Goal: Find specific page/section: Find specific page/section

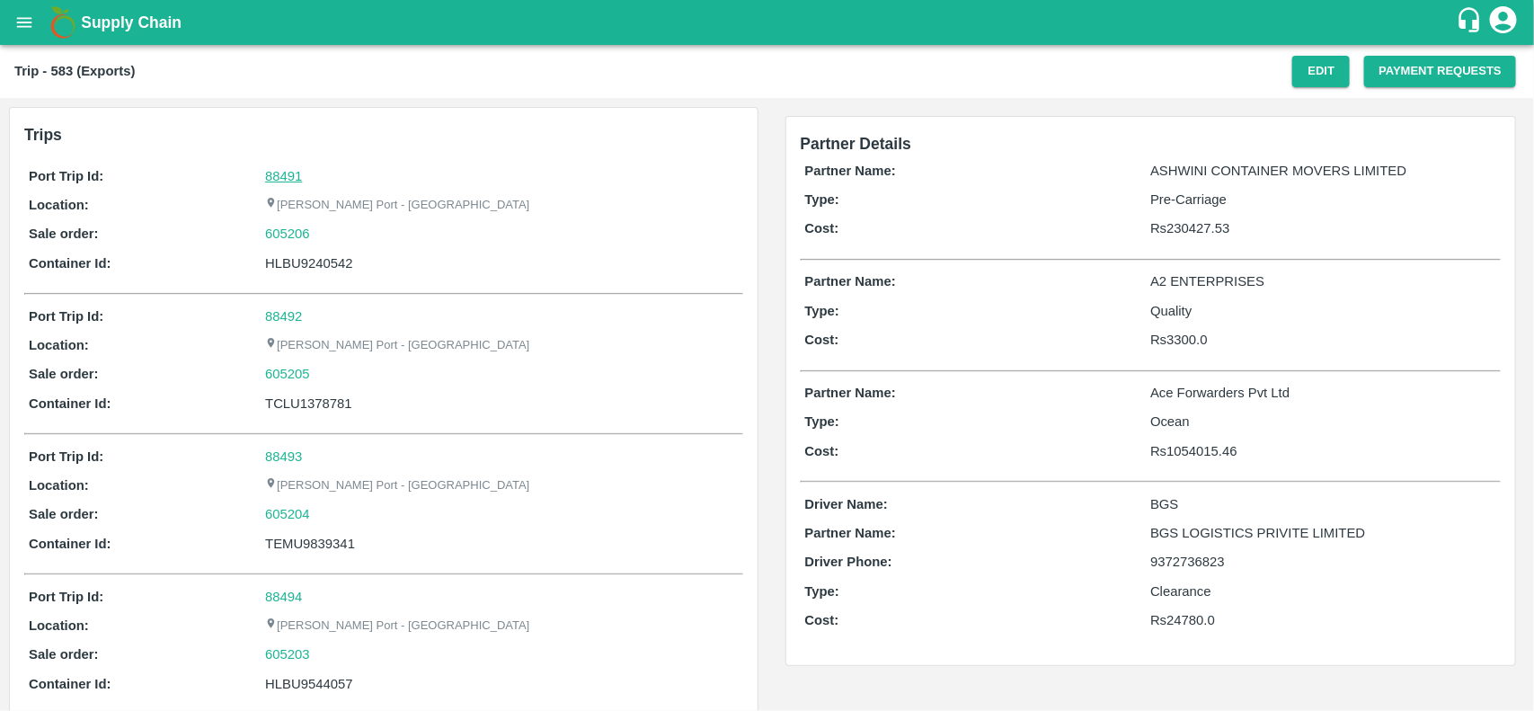
click at [276, 172] on link "88491" at bounding box center [283, 176] width 37 height 14
click at [321, 227] on div "605206" at bounding box center [501, 234] width 473 height 20
copy link "605206"
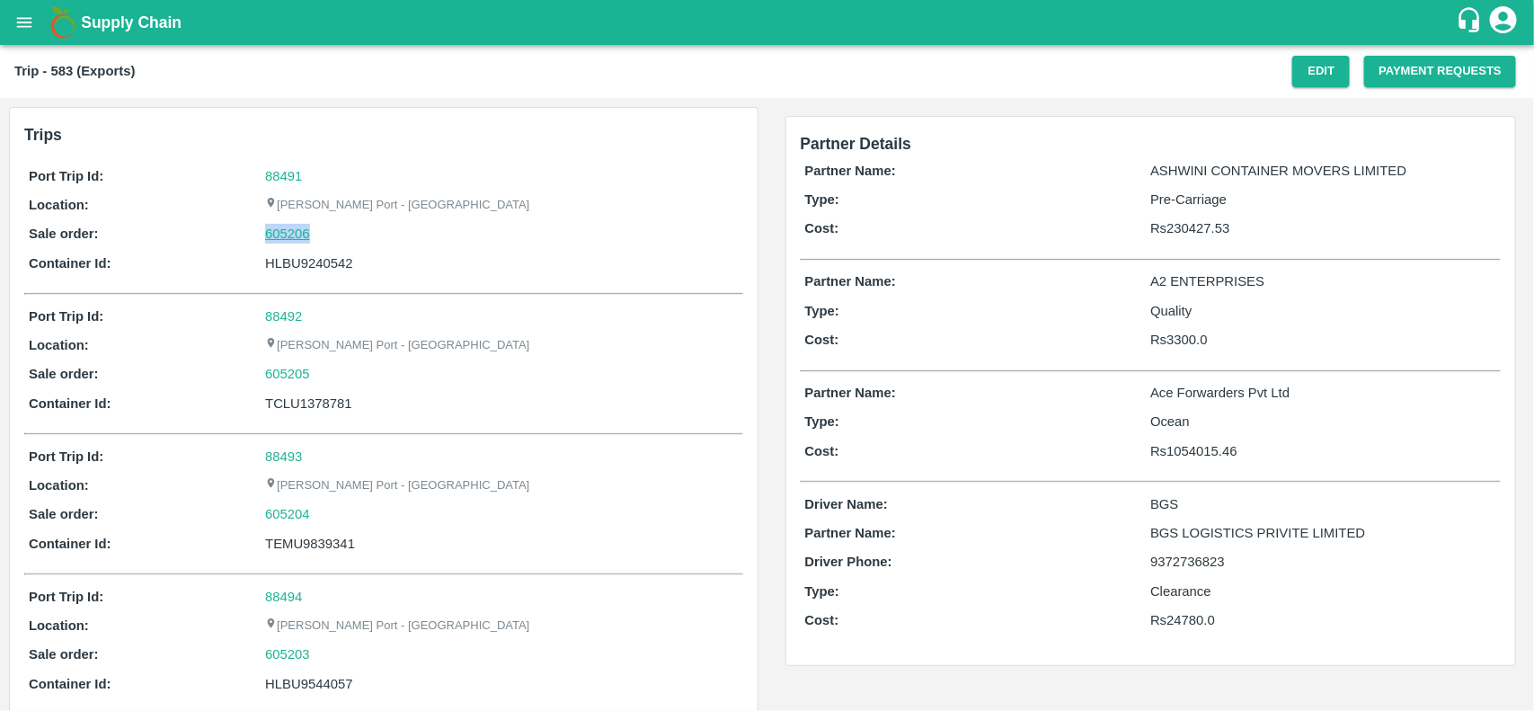
drag, startPoint x: 321, startPoint y: 227, endPoint x: 288, endPoint y: 239, distance: 34.4
click at [288, 239] on div "605206" at bounding box center [501, 234] width 473 height 20
click at [288, 239] on link "605206" at bounding box center [287, 234] width 45 height 20
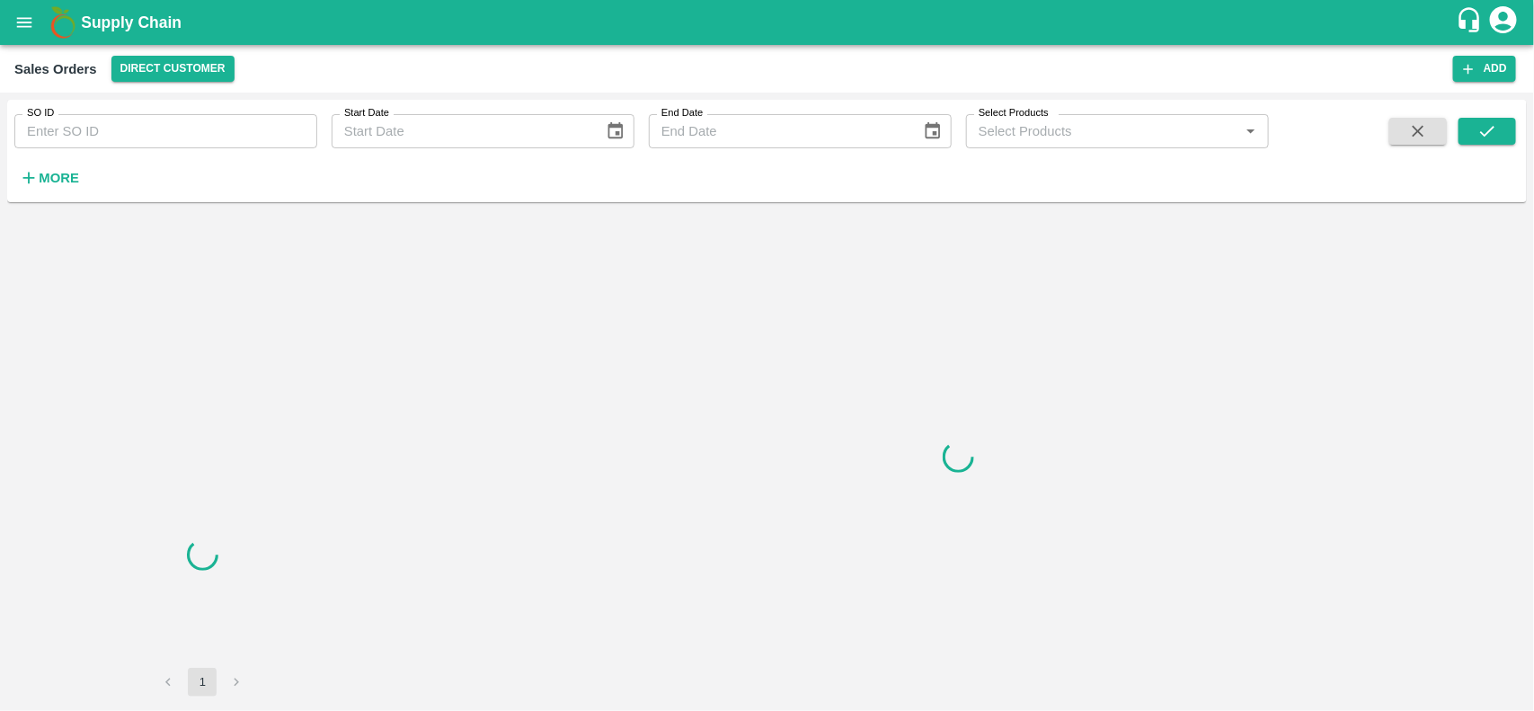
click at [146, 142] on input "SO ID" at bounding box center [165, 131] width 303 height 34
click at [146, 142] on input "605206" at bounding box center [165, 131] width 303 height 34
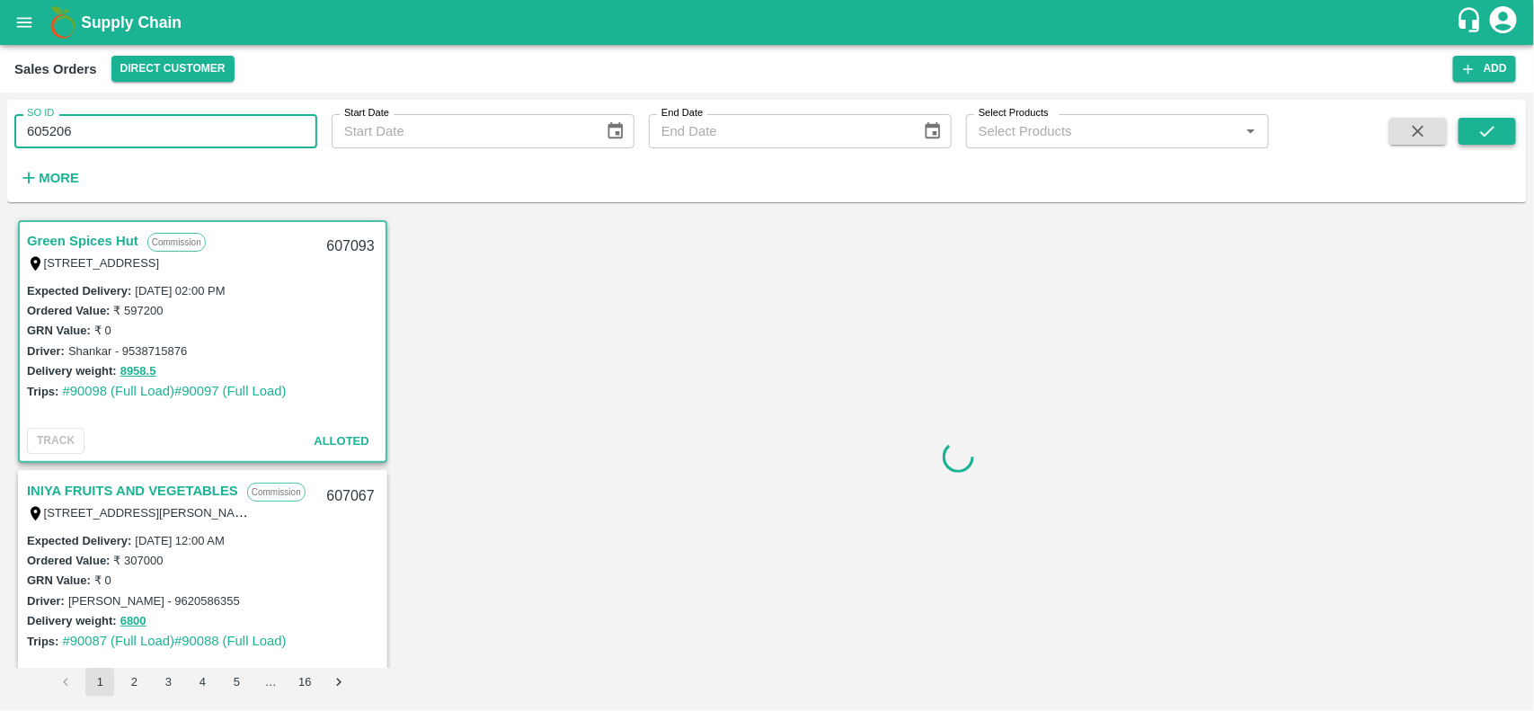
type input "605206"
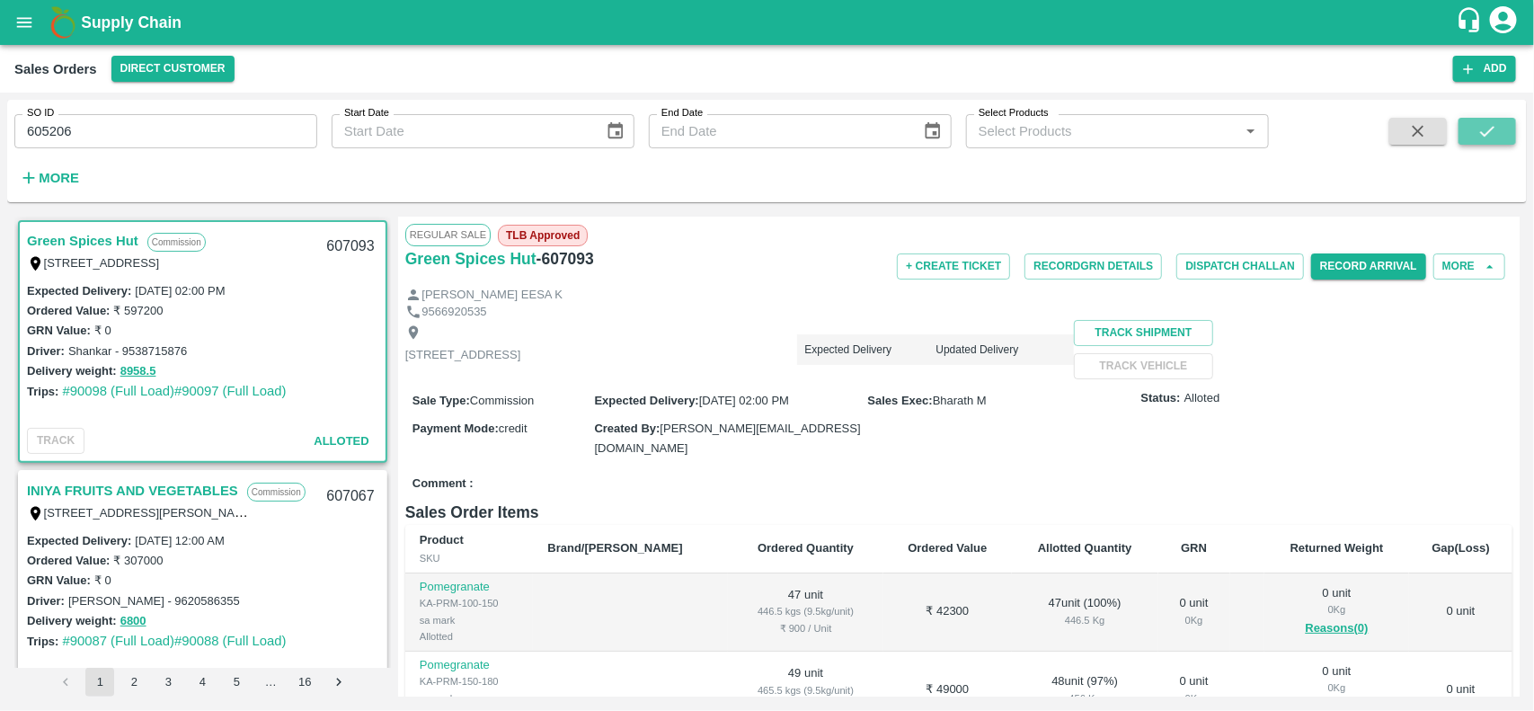
click at [1476, 130] on button "submit" at bounding box center [1487, 131] width 58 height 27
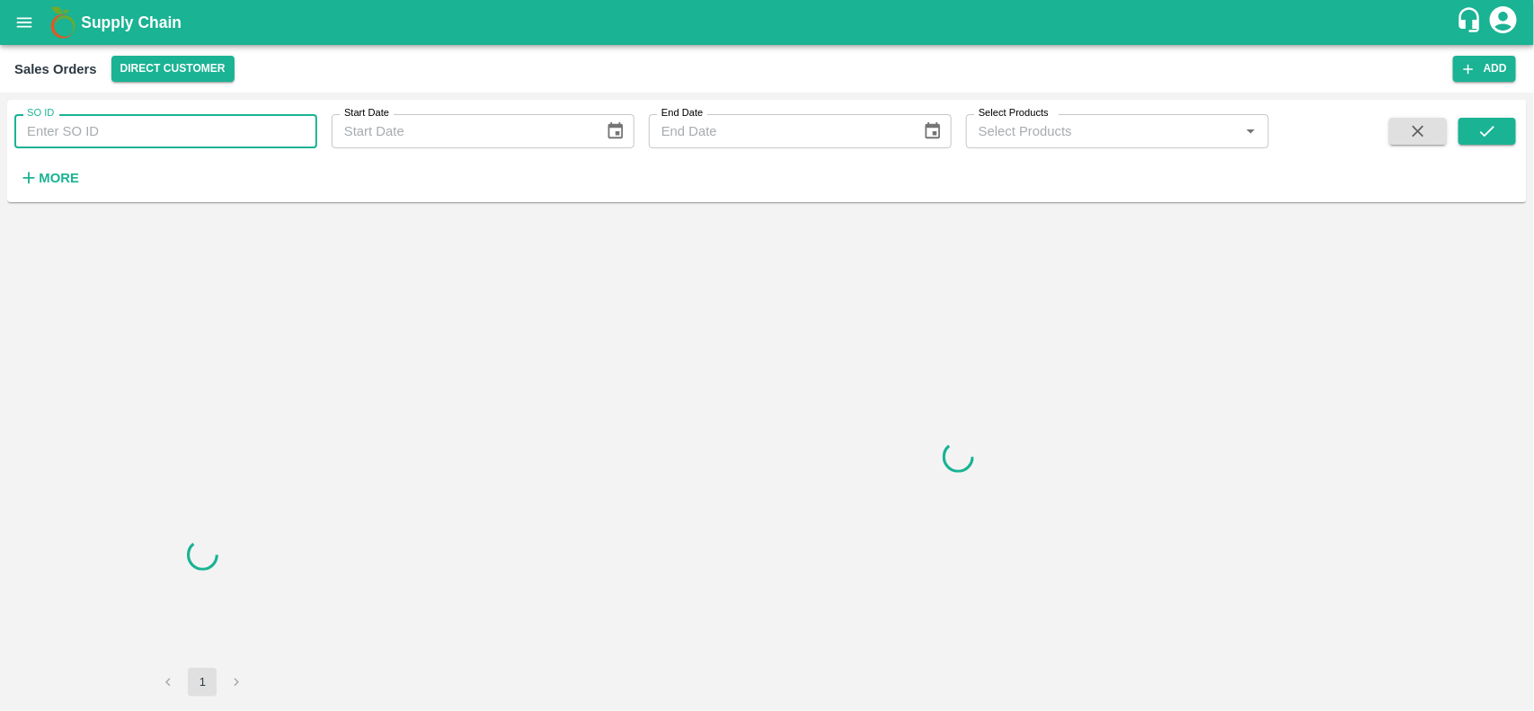
click at [167, 146] on input "SO ID" at bounding box center [165, 131] width 303 height 34
paste input "605206"
click at [167, 146] on input "SO ID" at bounding box center [165, 131] width 303 height 34
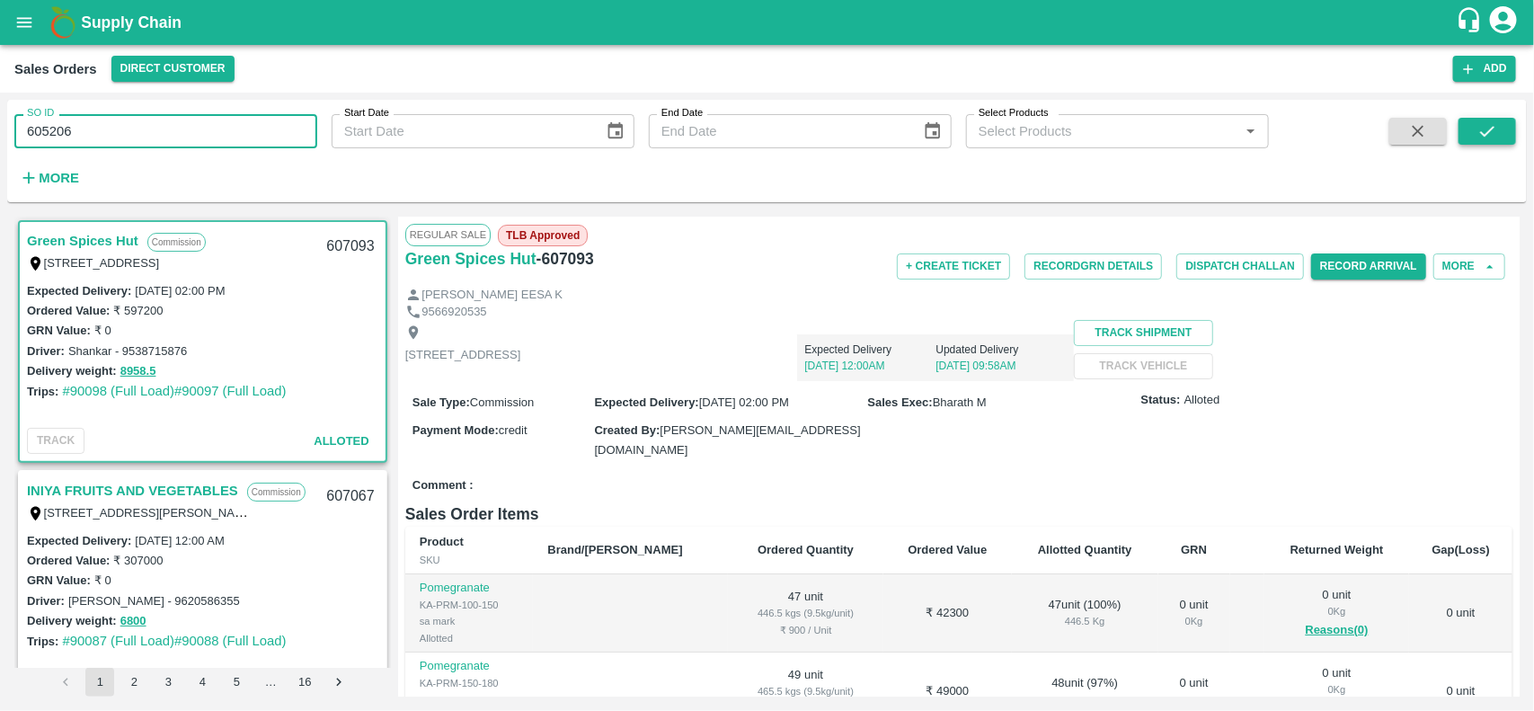
type input "605206"
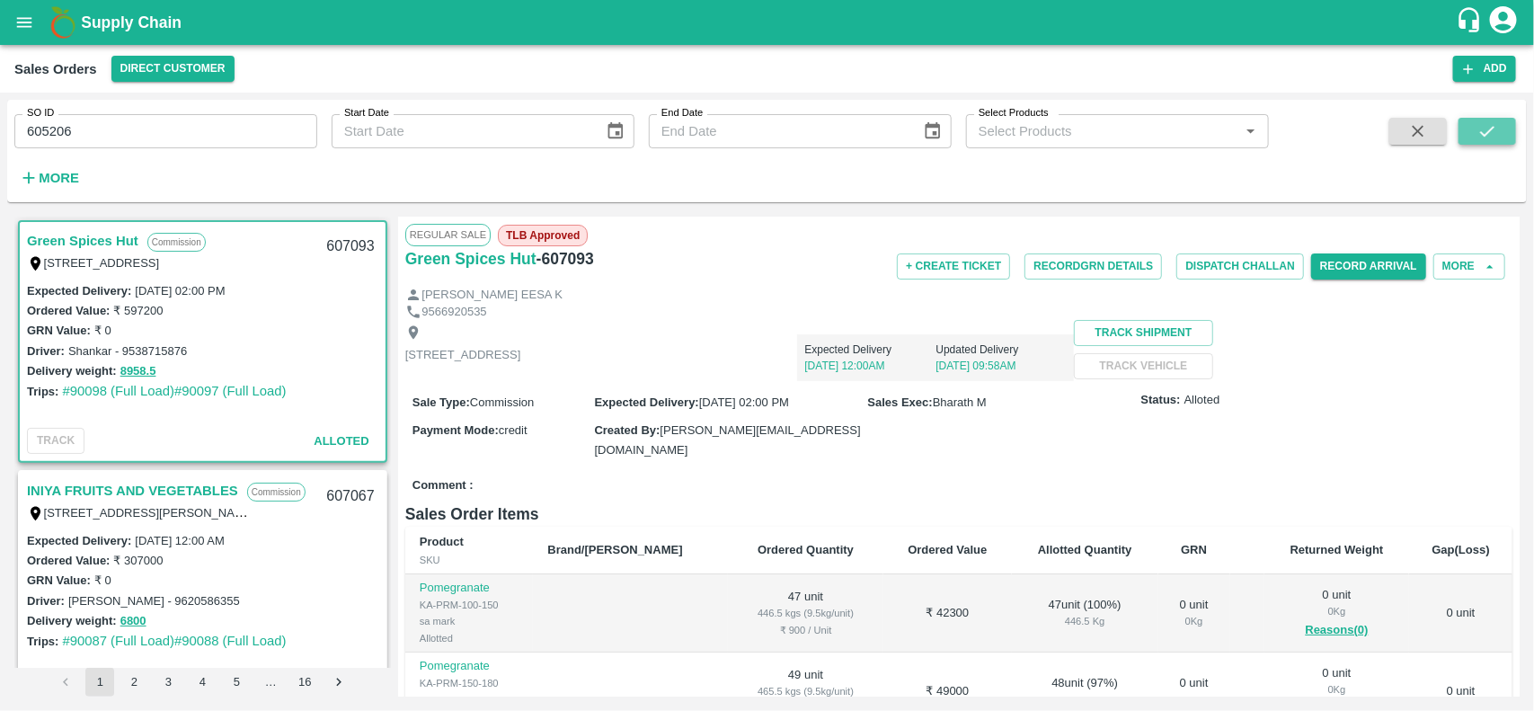
click at [1487, 121] on icon "submit" at bounding box center [1487, 131] width 20 height 20
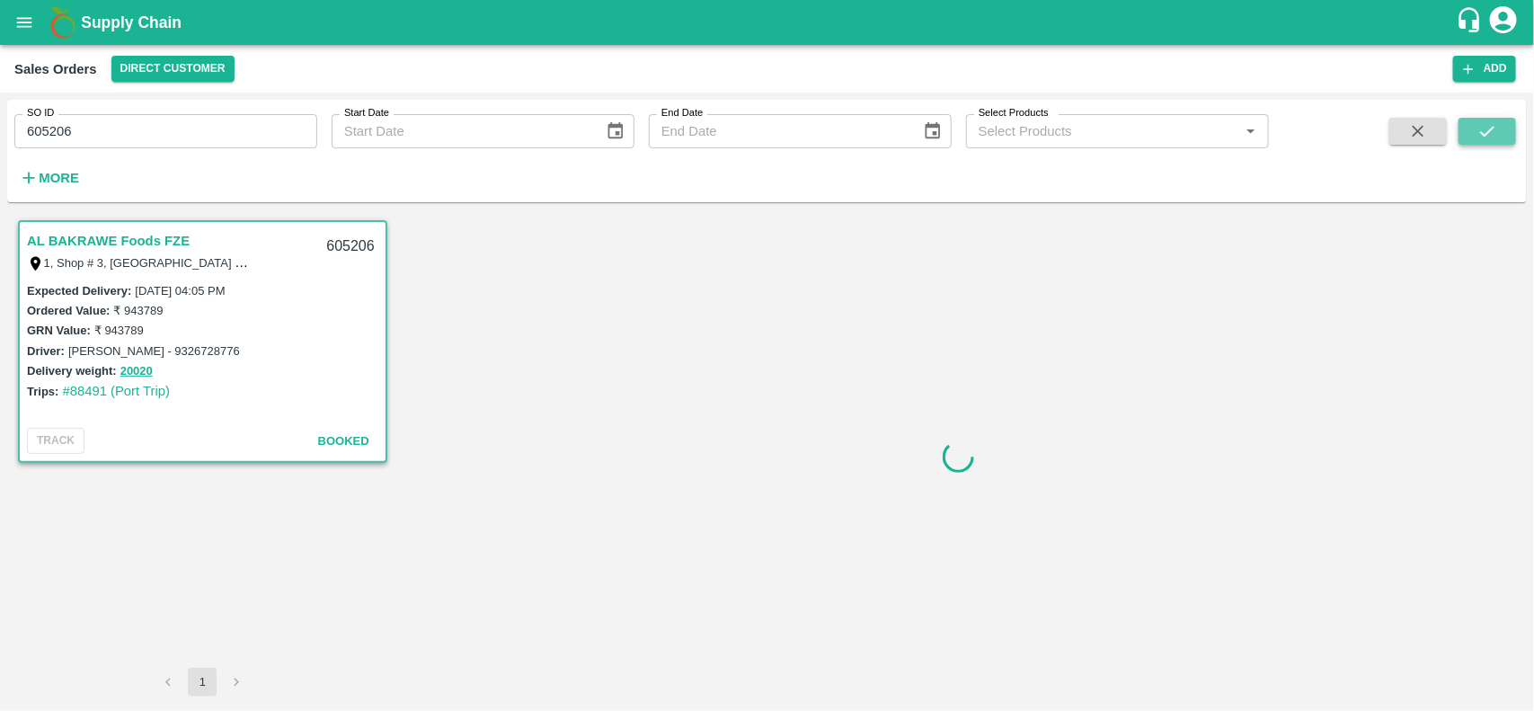
click at [1469, 139] on button "submit" at bounding box center [1487, 131] width 58 height 27
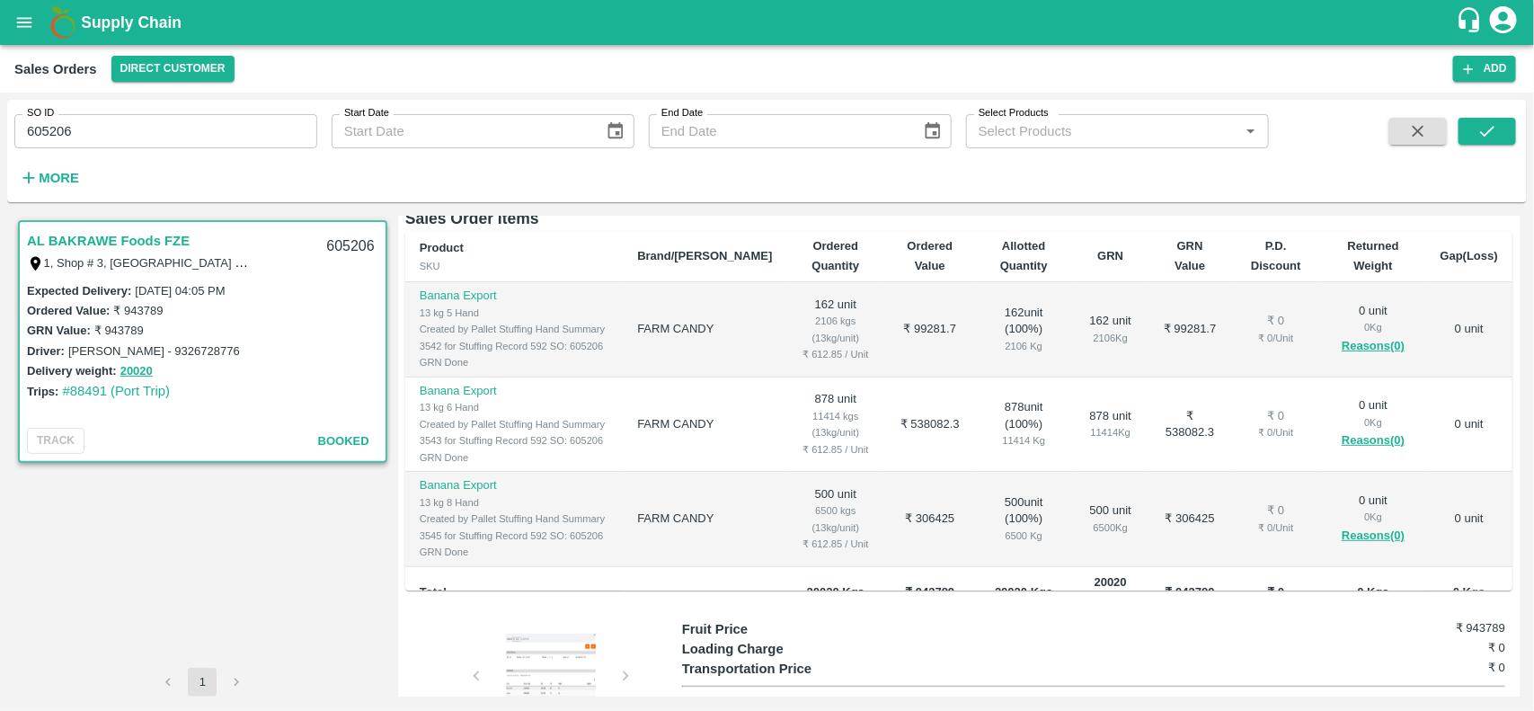
scroll to position [359, 0]
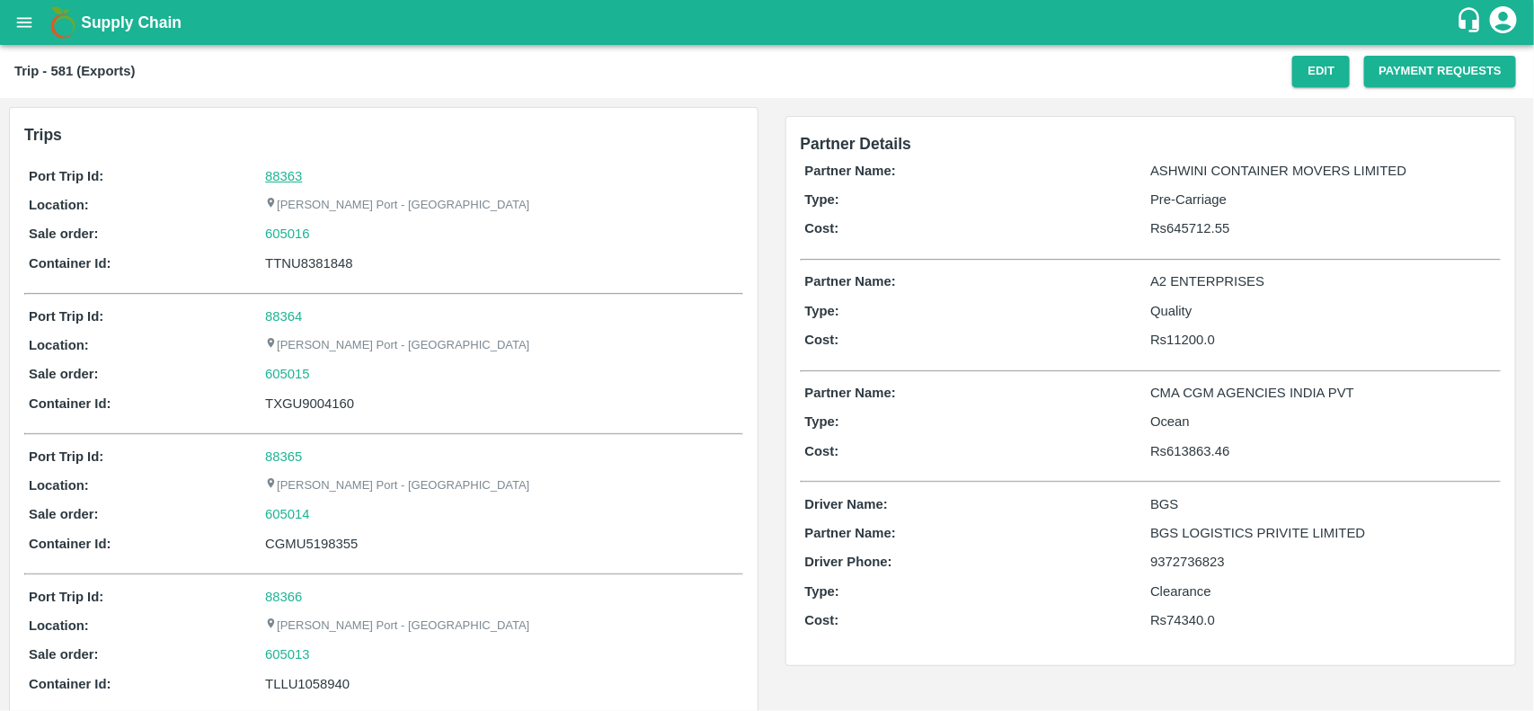
click at [288, 181] on link "88363" at bounding box center [283, 176] width 37 height 14
click at [319, 235] on div "605016" at bounding box center [501, 234] width 473 height 20
copy link "605016"
click at [319, 235] on div "605016" at bounding box center [501, 234] width 473 height 20
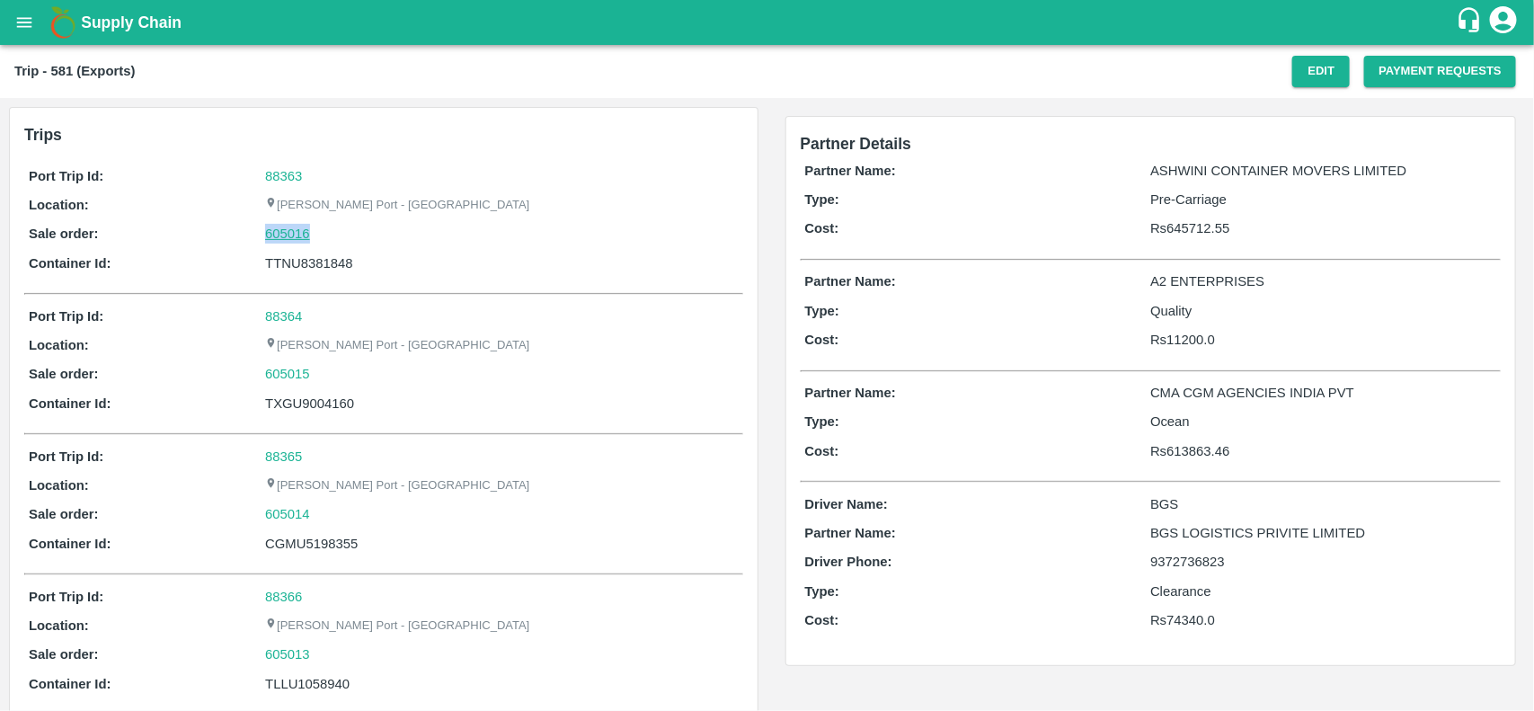
drag, startPoint x: 319, startPoint y: 235, endPoint x: 277, endPoint y: 236, distance: 42.2
click at [277, 236] on div "605016" at bounding box center [501, 234] width 473 height 20
click at [277, 236] on link "605016" at bounding box center [287, 234] width 45 height 20
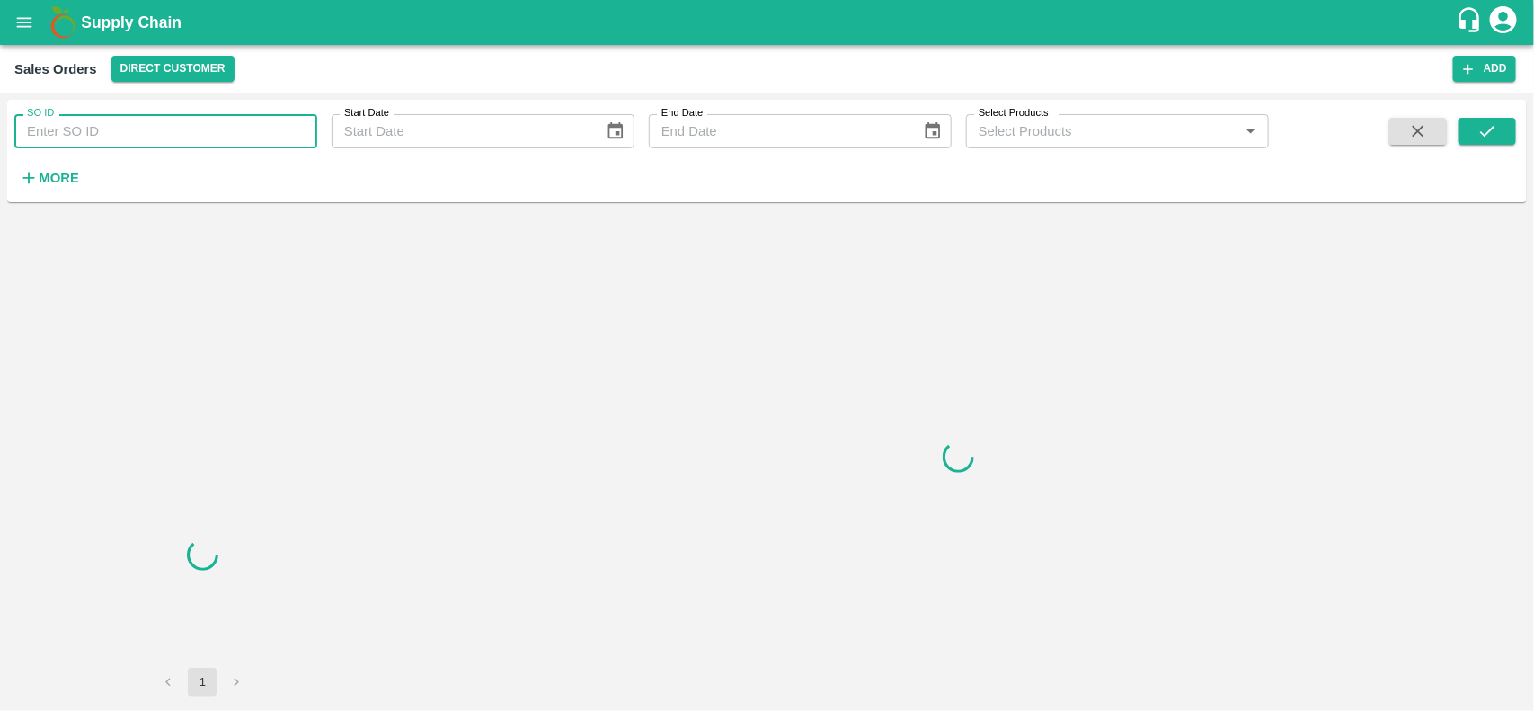
click at [117, 122] on input "SO ID" at bounding box center [165, 131] width 303 height 34
paste input "605016"
click at [117, 122] on input "605016" at bounding box center [165, 131] width 303 height 34
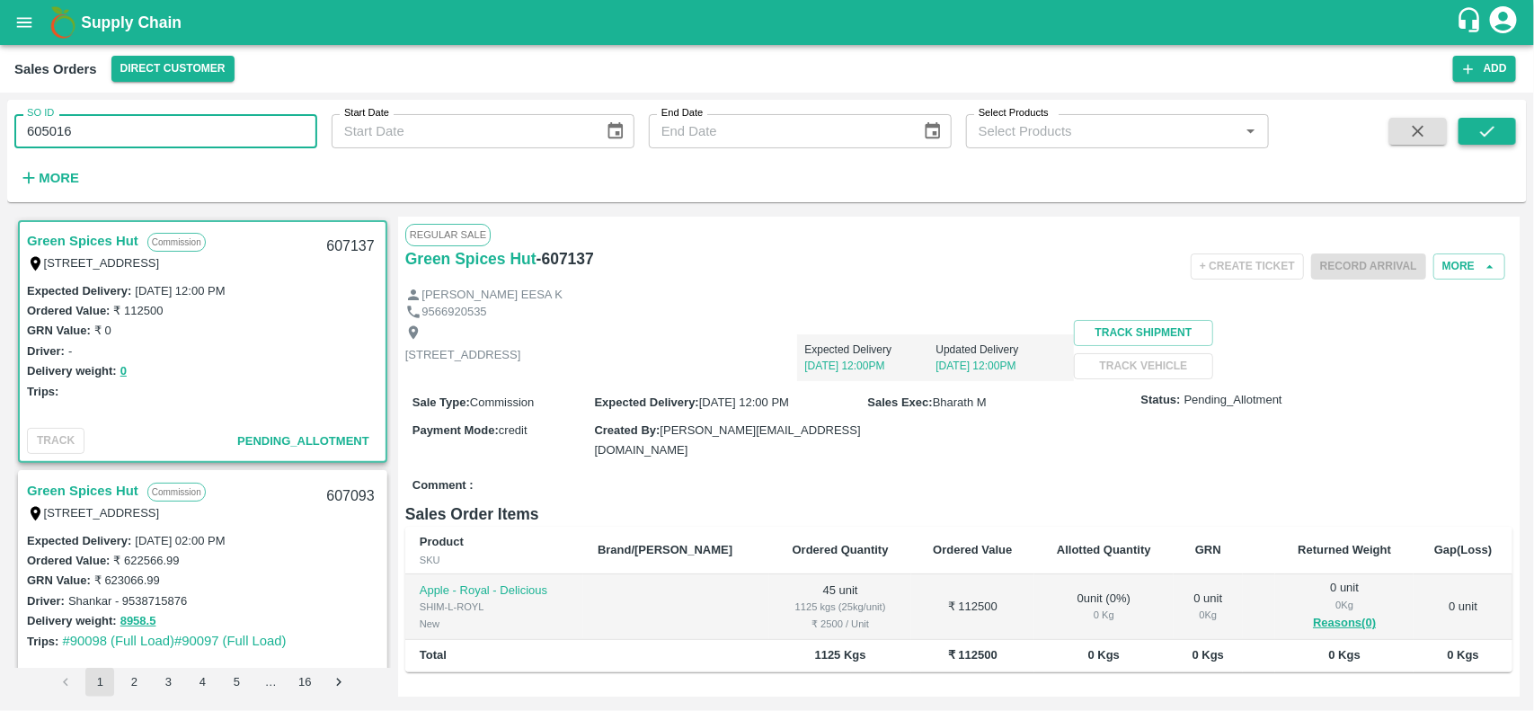
type input "605016"
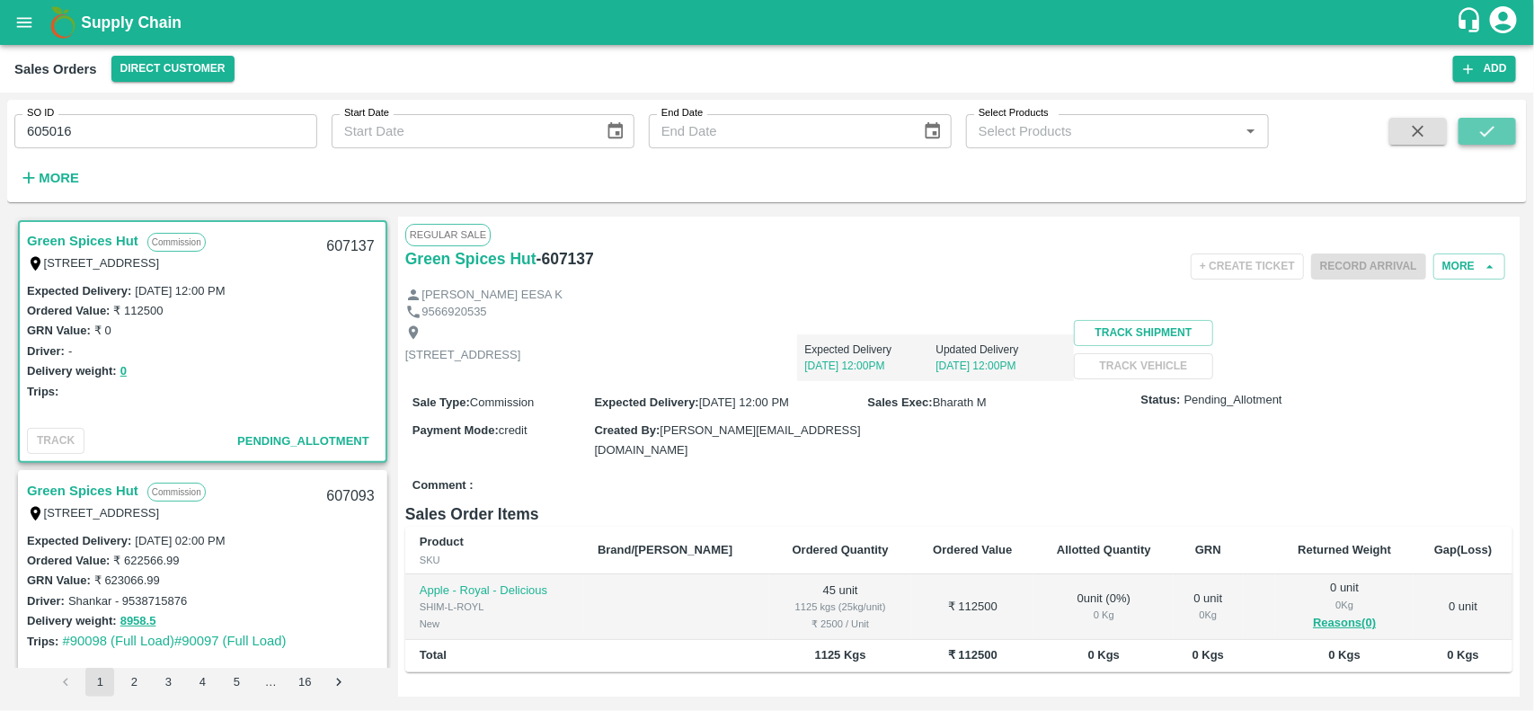
click at [1469, 141] on button "submit" at bounding box center [1487, 131] width 58 height 27
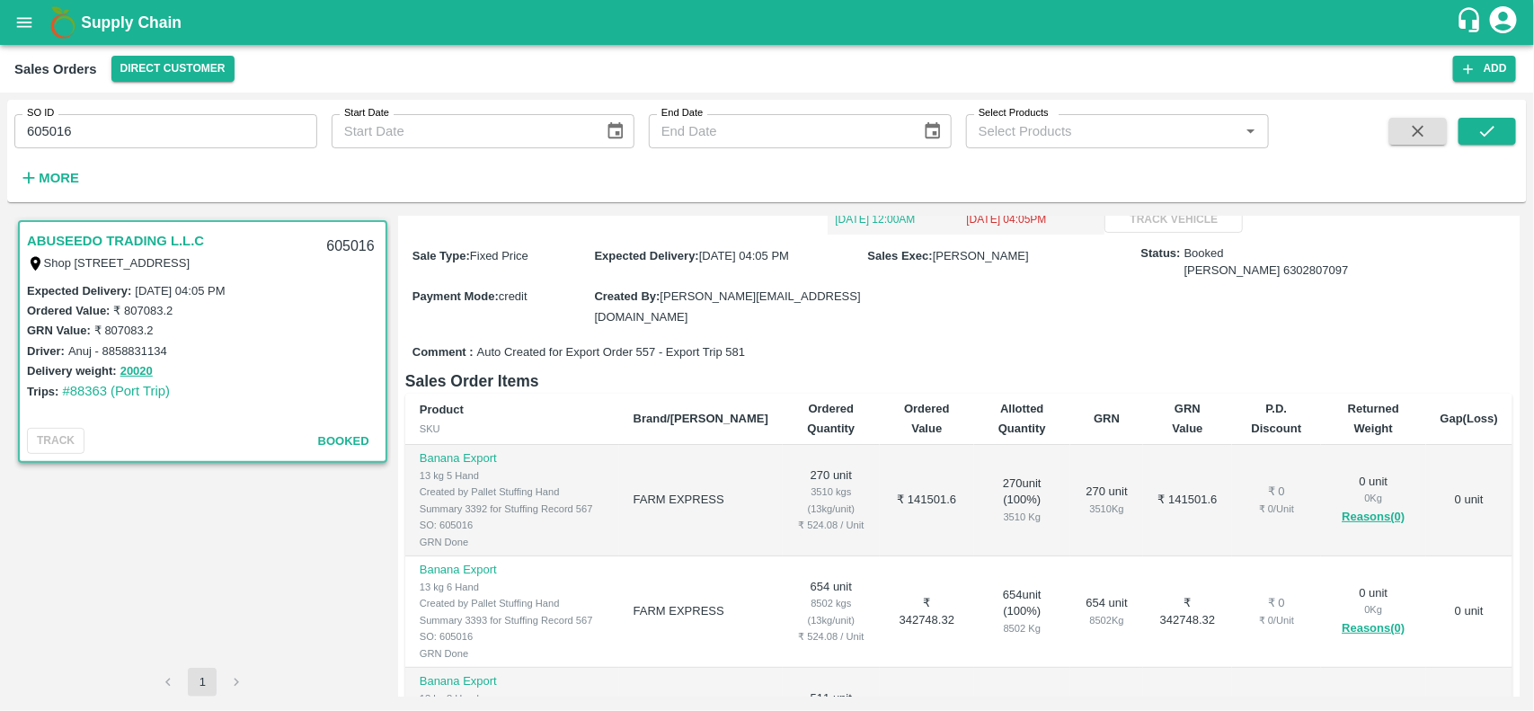
scroll to position [136, 0]
